Goal: Information Seeking & Learning: Learn about a topic

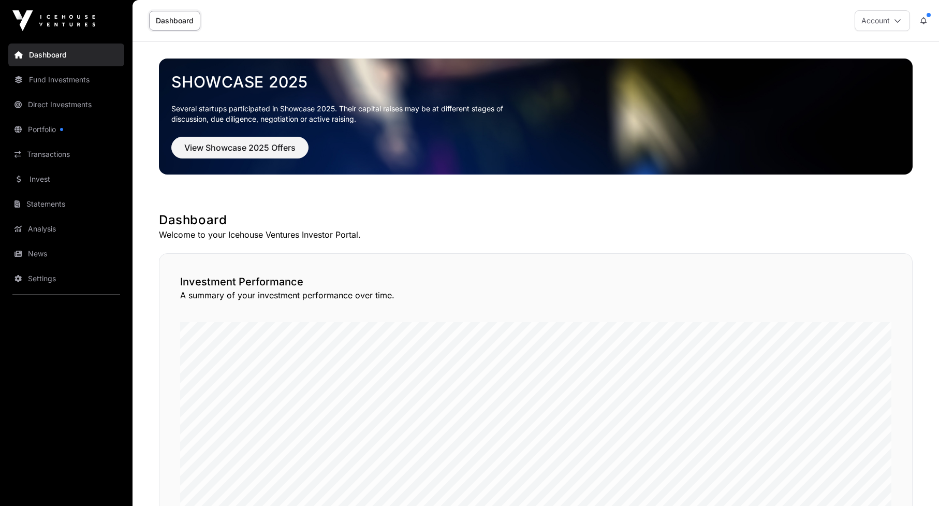
click at [63, 102] on link "Direct Investments" at bounding box center [66, 104] width 116 height 23
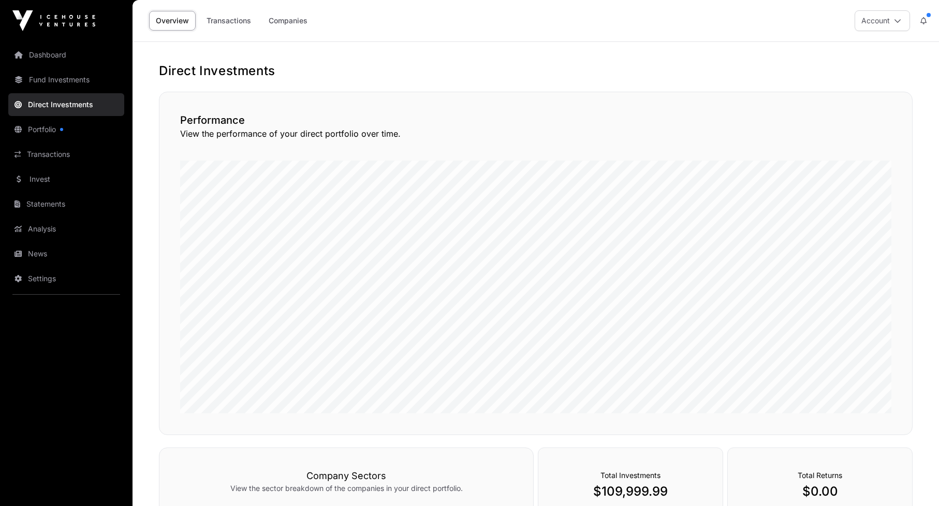
click at [293, 24] on link "Companies" at bounding box center [288, 21] width 52 height 20
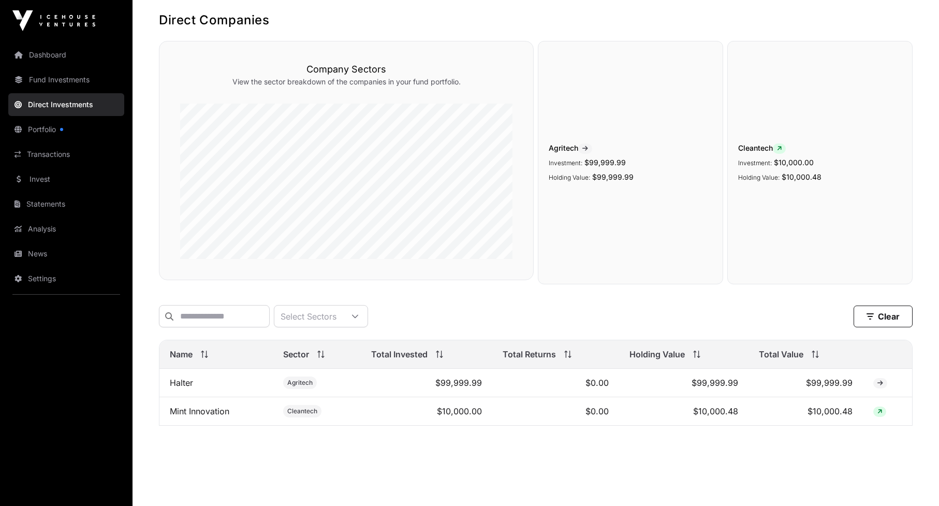
scroll to position [58, 0]
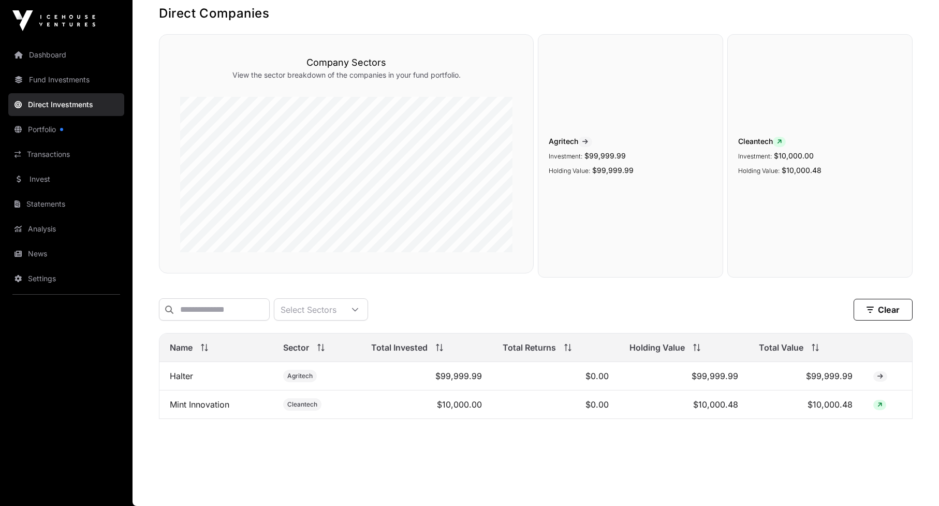
click at [199, 405] on link "Mint Innovation" at bounding box center [200, 404] width 60 height 10
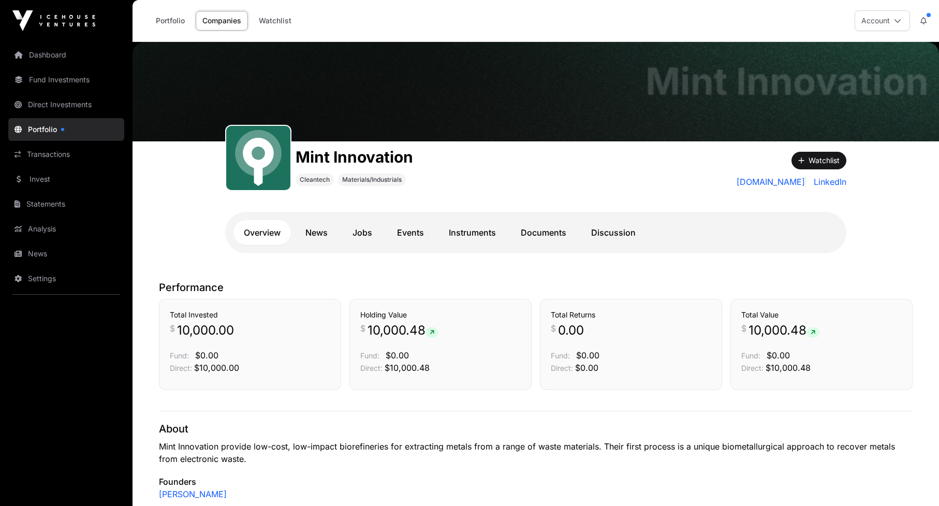
click at [437, 335] on span at bounding box center [431, 332] width 13 height 10
click at [533, 233] on link "Documents" at bounding box center [543, 232] width 66 height 25
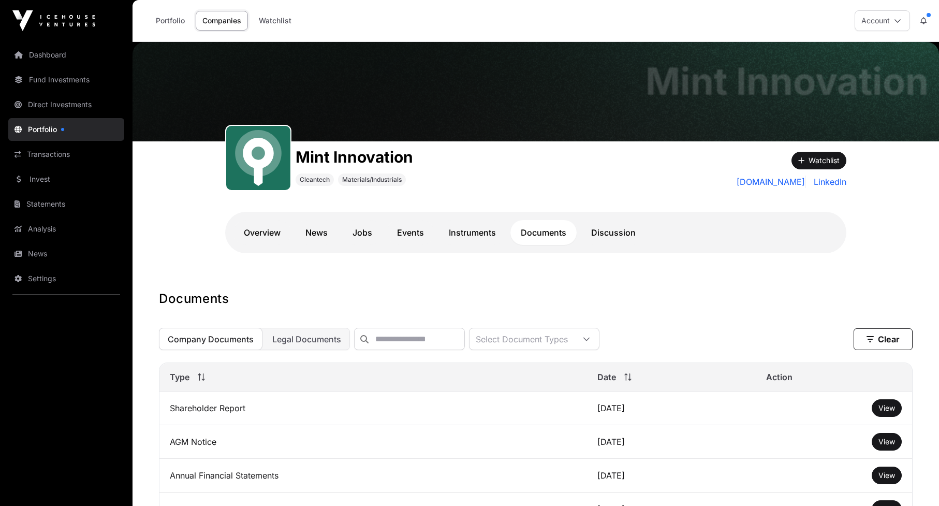
click at [468, 234] on link "Instruments" at bounding box center [472, 232] width 68 height 25
